Goal: Task Accomplishment & Management: Use online tool/utility

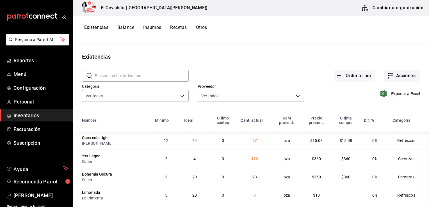
click at [33, 115] on span "Inventarios" at bounding box center [40, 116] width 55 height 8
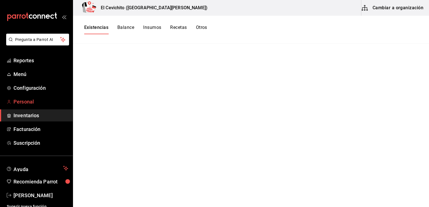
click at [30, 101] on span "Personal" at bounding box center [40, 102] width 55 height 8
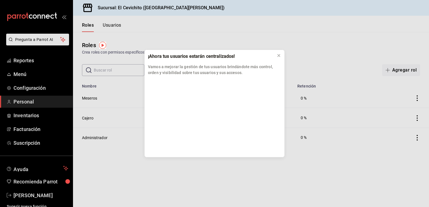
click at [33, 118] on div "¡Ahora tus usuarios estarán centralizados! Vamos a mejorar la gestión de tus us…" at bounding box center [214, 103] width 429 height 207
click at [31, 113] on div "¡Ahora tus usuarios estarán centralizados! Vamos a mejorar la gestión de tus us…" at bounding box center [214, 103] width 429 height 207
click at [280, 57] on icon at bounding box center [279, 55] width 4 height 4
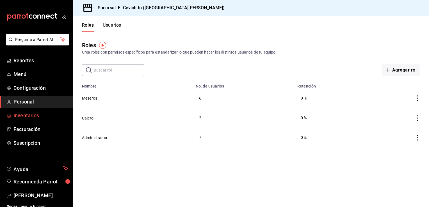
click at [27, 118] on span "Inventarios" at bounding box center [40, 116] width 55 height 8
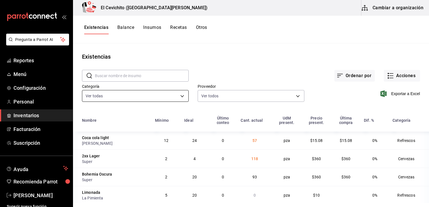
click at [182, 97] on body "Pregunta a Parrot AI Reportes Menú Configuración Personal Inventarios Facturaci…" at bounding box center [214, 101] width 429 height 203
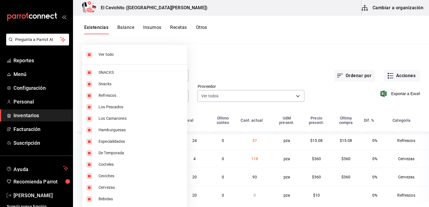
click at [229, 58] on div at bounding box center [214, 103] width 429 height 207
click at [179, 95] on body "Pregunta a Parrot AI Reportes Menú Configuración Personal Inventarios Facturaci…" at bounding box center [214, 101] width 429 height 203
click at [124, 59] on li "Ver todo" at bounding box center [134, 54] width 105 height 15
checkbox input "false"
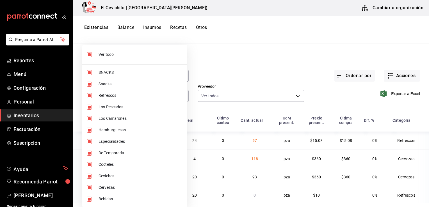
checkbox input "false"
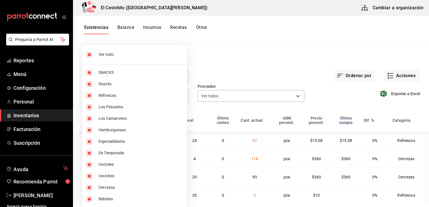
checkbox input "false"
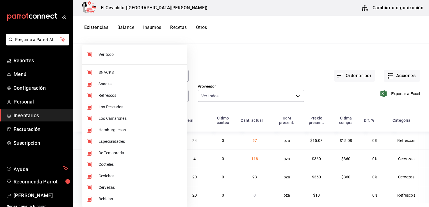
checkbox input "false"
click at [107, 187] on span "Cervezas" at bounding box center [141, 188] width 84 height 6
type input "b5df17d9-e913-4c87-bce9-e7afd3e71109"
checkbox input "true"
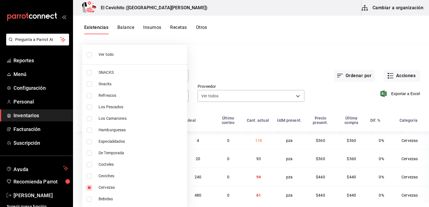
click at [282, 84] on div at bounding box center [214, 103] width 429 height 207
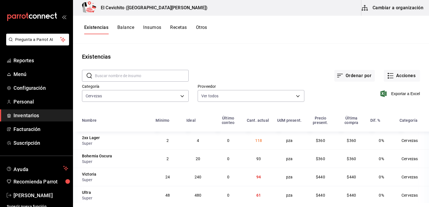
click at [149, 79] on input "text" at bounding box center [142, 75] width 94 height 11
click at [211, 66] on div "Ordenar por Acciones" at bounding box center [304, 71] width 231 height 21
click at [389, 76] on icon "button" at bounding box center [390, 75] width 7 height 7
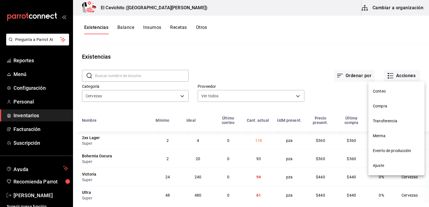
click at [385, 107] on span "Compra" at bounding box center [396, 106] width 47 height 6
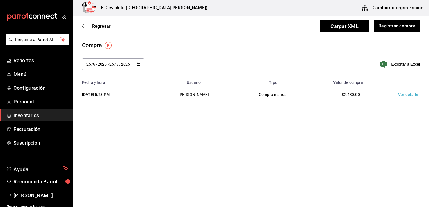
click at [405, 97] on td "Ver detalle" at bounding box center [409, 94] width 39 height 19
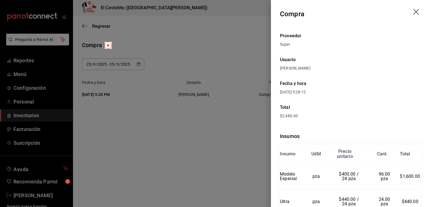
click at [196, 140] on div at bounding box center [214, 103] width 429 height 207
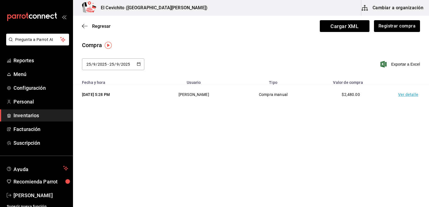
click at [142, 66] on div "[DATE] [DATE] - [DATE] [DATE]" at bounding box center [113, 64] width 62 height 12
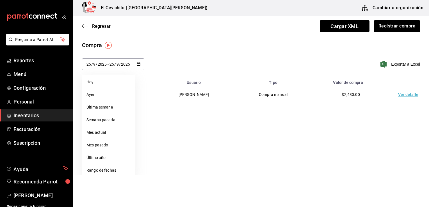
click at [138, 65] on icon "button" at bounding box center [139, 64] width 4 height 4
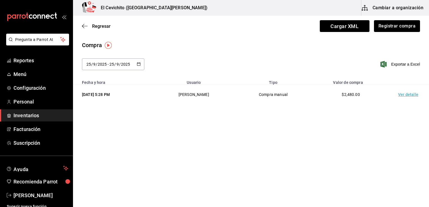
click at [141, 64] on div "[DATE] [DATE] - [DATE] [DATE]" at bounding box center [113, 64] width 62 height 12
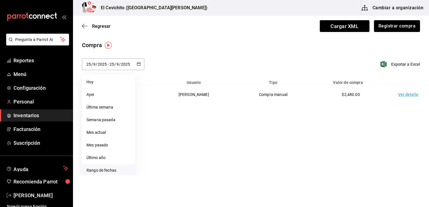
click at [111, 170] on li "Rango de fechas" at bounding box center [108, 170] width 53 height 13
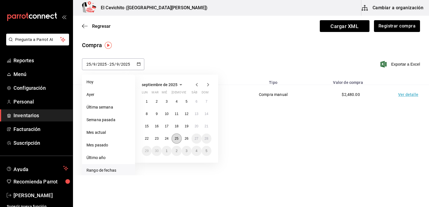
click at [176, 138] on abbr "25" at bounding box center [177, 139] width 4 height 4
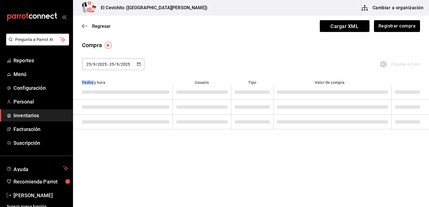
click at [176, 138] on main "Regresar Cargar XML Registrar compra Compra [DATE] [DATE] - [DATE] [DATE] [DATE…" at bounding box center [251, 77] width 356 height 123
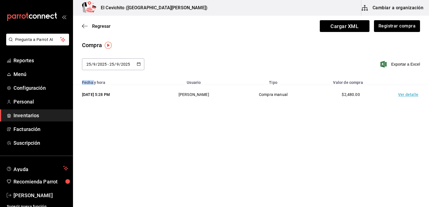
drag, startPoint x: 176, startPoint y: 138, endPoint x: 148, endPoint y: 140, distance: 28.4
click at [148, 140] on main "Regresar Cargar XML Registrar compra Compra [DATE] [DATE] - [DATE] [DATE] [DATE…" at bounding box center [251, 96] width 356 height 160
click at [189, 56] on div "Compra [DATE] [DATE] - [DATE] [DATE] [DATE] lun mar mié jue vie sáb dom 1 2 3 4…" at bounding box center [251, 59] width 356 height 36
click at [409, 96] on td "Ver detalle" at bounding box center [409, 94] width 39 height 19
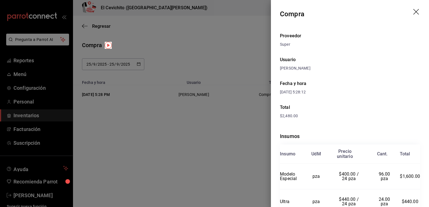
click at [413, 12] on icon "drag" at bounding box center [416, 12] width 7 height 7
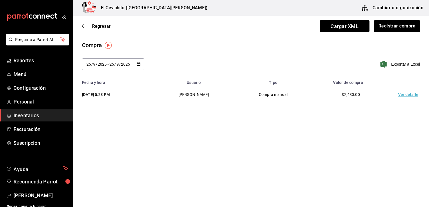
click at [411, 95] on td "Ver detalle" at bounding box center [409, 94] width 39 height 19
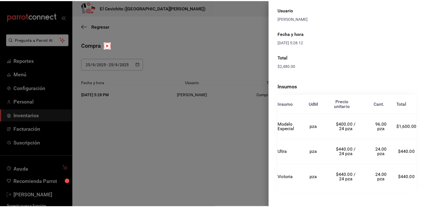
scroll to position [53, 0]
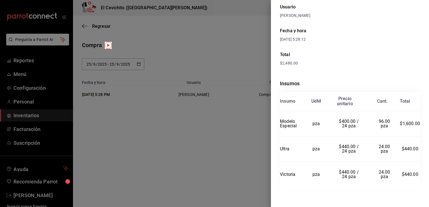
click at [190, 143] on div at bounding box center [214, 103] width 429 height 207
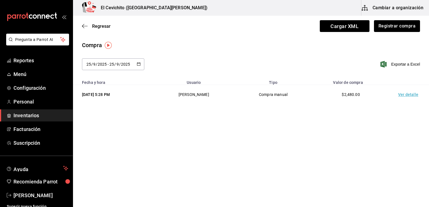
click at [141, 65] on div "[DATE] [DATE] - [DATE] [DATE]" at bounding box center [113, 64] width 62 height 12
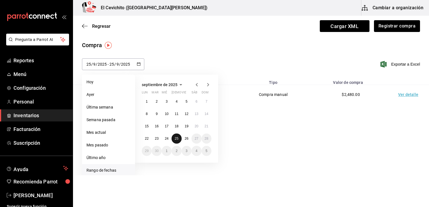
click at [177, 139] on abbr "25" at bounding box center [177, 139] width 4 height 4
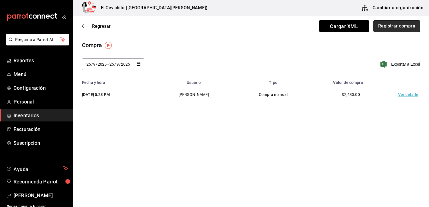
click at [399, 27] on button "Registrar compra" at bounding box center [396, 26] width 47 height 12
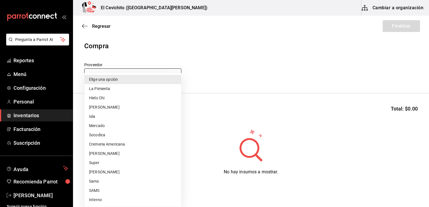
click at [177, 75] on body "Pregunta a Parrot AI Reportes Menú Configuración Personal Inventarios Facturaci…" at bounding box center [214, 88] width 429 height 176
click at [123, 164] on li "Super" at bounding box center [133, 162] width 97 height 9
type input "451ba594-5efb-4903-9578-672885dff7cb"
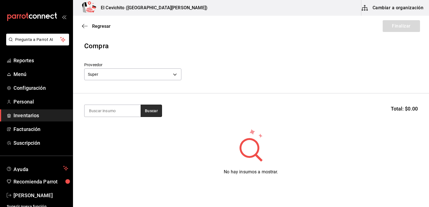
click at [152, 115] on button "Buscar" at bounding box center [151, 111] width 21 height 12
click at [84, 23] on div "Regresar Finalizar" at bounding box center [251, 26] width 356 height 21
click at [84, 28] on icon "button" at bounding box center [85, 26] width 6 height 5
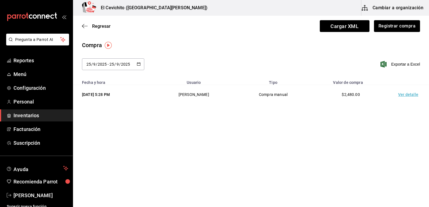
click at [137, 65] on icon "button" at bounding box center [139, 64] width 4 height 4
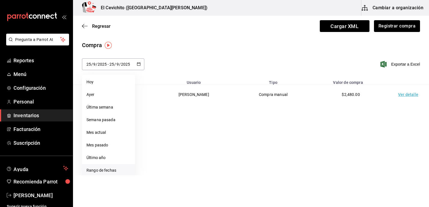
click at [110, 170] on li "Rango de fechas" at bounding box center [108, 170] width 53 height 13
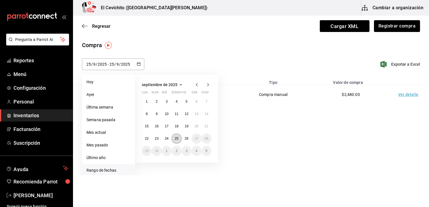
click at [177, 139] on abbr "25" at bounding box center [177, 139] width 4 height 4
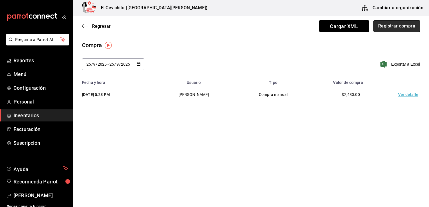
click at [386, 27] on button "Registrar compra" at bounding box center [396, 26] width 47 height 12
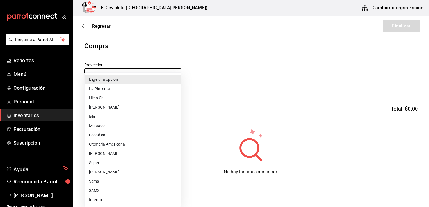
click at [174, 74] on body "Pregunta a Parrot AI Reportes Menú Configuración Personal Inventarios Facturaci…" at bounding box center [214, 88] width 429 height 176
click at [132, 163] on li "Super" at bounding box center [133, 162] width 97 height 9
type input "451ba594-5efb-4903-9578-672885dff7cb"
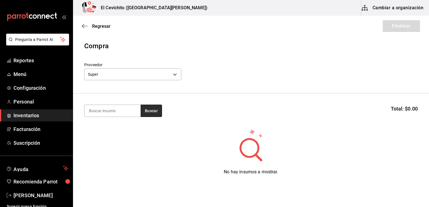
click at [152, 110] on button "Buscar" at bounding box center [151, 111] width 21 height 12
drag, startPoint x: 152, startPoint y: 110, endPoint x: 122, endPoint y: 99, distance: 31.4
click at [122, 99] on section "Buscar Total: $0.00" at bounding box center [251, 111] width 356 height 35
click at [84, 28] on icon "button" at bounding box center [85, 26] width 6 height 5
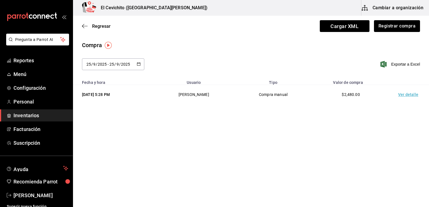
click at [137, 64] on \(Stroke\) "button" at bounding box center [138, 64] width 3 height 3
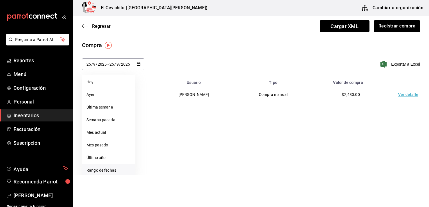
click at [101, 173] on li "Rango de fechas" at bounding box center [108, 170] width 53 height 13
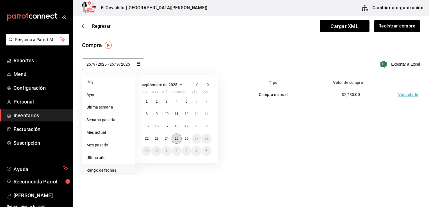
click at [178, 140] on abbr "25" at bounding box center [177, 139] width 4 height 4
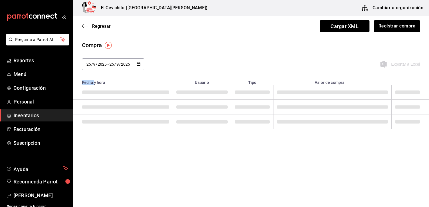
click at [178, 140] on main "Regresar Cargar XML Registrar compra Compra [DATE] [DATE] - [DATE] [DATE] [DATE…" at bounding box center [251, 96] width 356 height 160
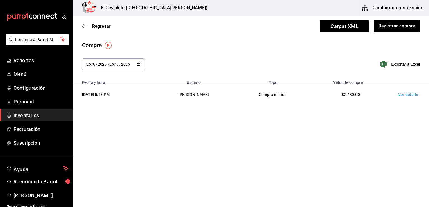
drag, startPoint x: 178, startPoint y: 140, endPoint x: 174, endPoint y: 63, distance: 76.5
click at [174, 63] on div "[DATE] [DATE] - [DATE] [DATE] [DATE] lun mar mié jue vie sáb dom 1 2 3 4 5 6 7 …" at bounding box center [251, 67] width 356 height 19
click at [405, 28] on button "Registrar compra" at bounding box center [396, 26] width 47 height 12
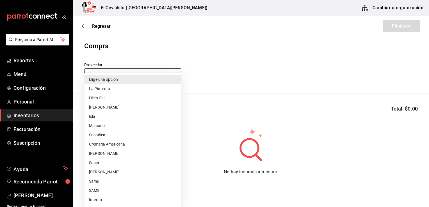
click at [174, 76] on body "Pregunta a Parrot AI Reportes Menú Configuración Personal Inventarios Facturaci…" at bounding box center [214, 88] width 429 height 176
click at [105, 162] on li "Super" at bounding box center [133, 162] width 97 height 9
type input "451ba594-5efb-4903-9578-672885dff7cb"
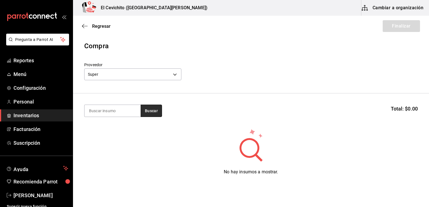
click at [152, 110] on button "Buscar" at bounding box center [151, 111] width 21 height 12
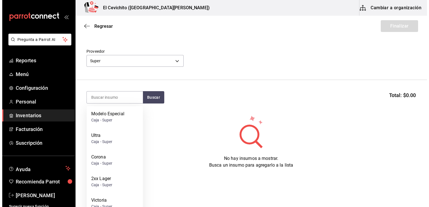
scroll to position [24, 0]
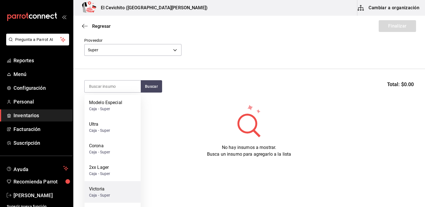
click at [109, 188] on div "Victoria" at bounding box center [99, 189] width 21 height 7
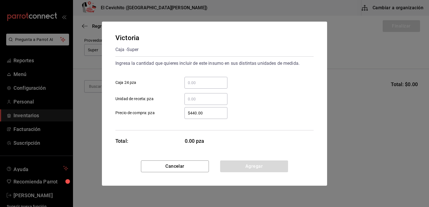
click at [198, 84] on input "​ Caja 24 pza" at bounding box center [205, 82] width 43 height 7
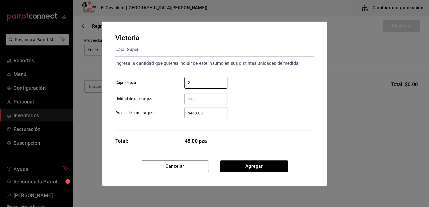
type input "2"
click at [176, 148] on div "Victoria Caja - Super Ingresa la cantidad que quieres incluir de este insumo en…" at bounding box center [214, 91] width 225 height 139
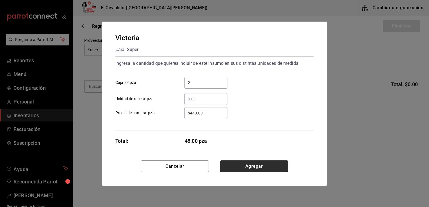
click at [235, 165] on button "Agregar" at bounding box center [254, 167] width 68 height 12
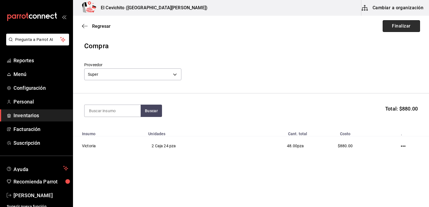
click at [399, 27] on button "Finalizar" at bounding box center [401, 26] width 37 height 12
